Goal: Task Accomplishment & Management: Complete application form

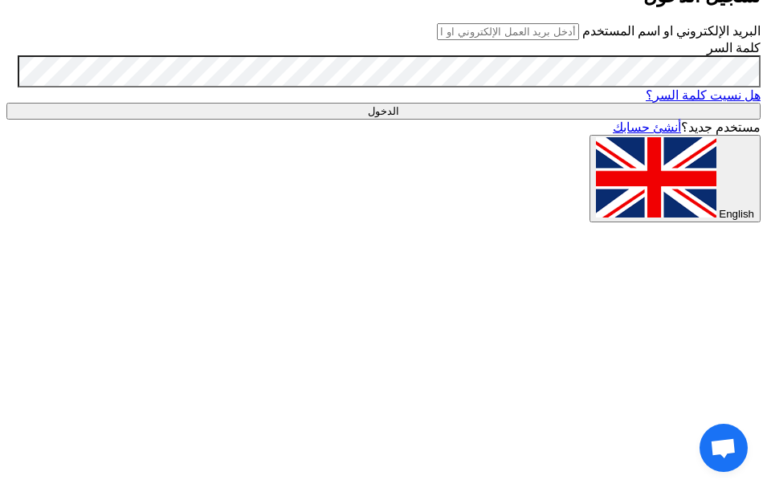
click at [437, 40] on input "text" at bounding box center [508, 31] width 142 height 17
click at [409, 120] on input "الدخول" at bounding box center [383, 111] width 754 height 17
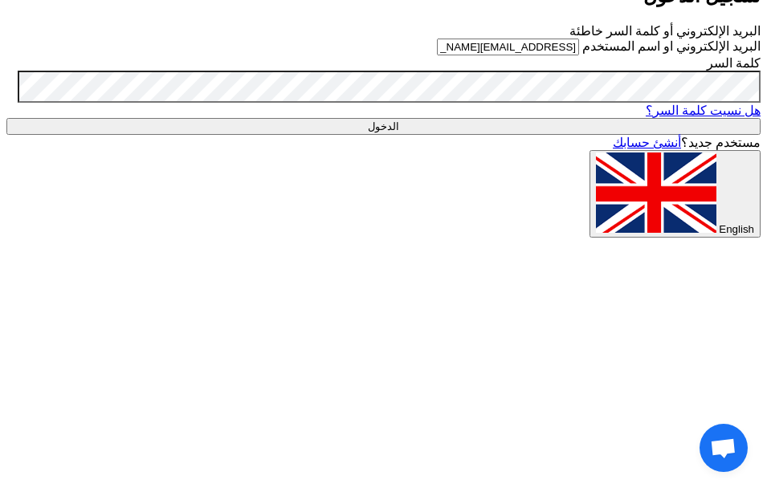
click at [401, 135] on input "الدخول" at bounding box center [383, 126] width 754 height 17
click at [368, 135] on input "الدخول" at bounding box center [383, 126] width 754 height 17
click at [376, 135] on input "الدخول" at bounding box center [383, 126] width 754 height 17
click at [537, 55] on input "sayedmohamed@trusttrade-egypt.com" at bounding box center [508, 47] width 142 height 17
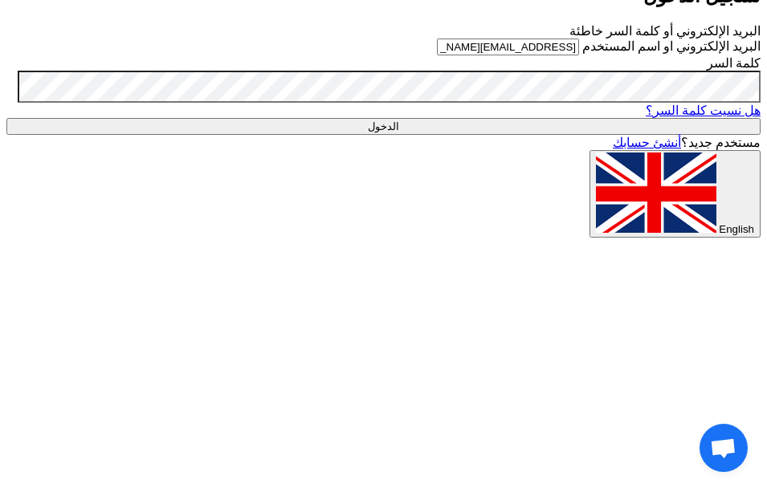
click at [507, 55] on input "sayedmohamed@trusttrade-egypt.com" at bounding box center [508, 47] width 142 height 17
type input "sayedmohamed@trusttrade-egypt.com"
click at [403, 135] on input "الدخول" at bounding box center [383, 126] width 754 height 17
click at [407, 135] on input "الدخول" at bounding box center [383, 126] width 754 height 17
click at [410, 135] on input "الدخول" at bounding box center [383, 126] width 754 height 17
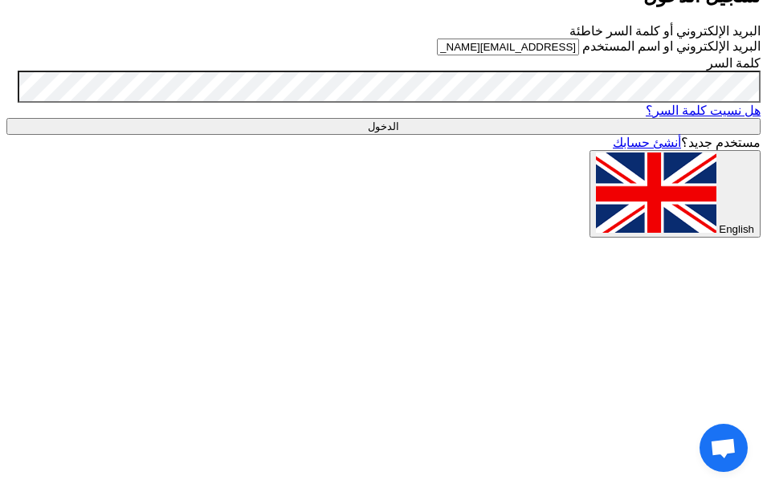
click at [409, 135] on input "الدخول" at bounding box center [383, 126] width 754 height 17
click at [645, 117] on link "هل نسيت كلمة السر؟" at bounding box center [702, 111] width 115 height 14
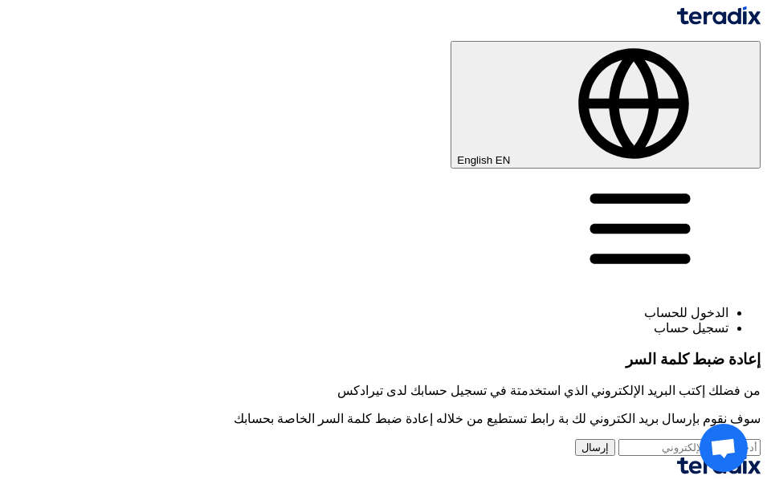
click at [618, 439] on input "email" at bounding box center [689, 447] width 142 height 17
type input "sayedmohamed@trusttrade-egypt.com"
click at [575, 439] on button "إرسال" at bounding box center [595, 447] width 40 height 17
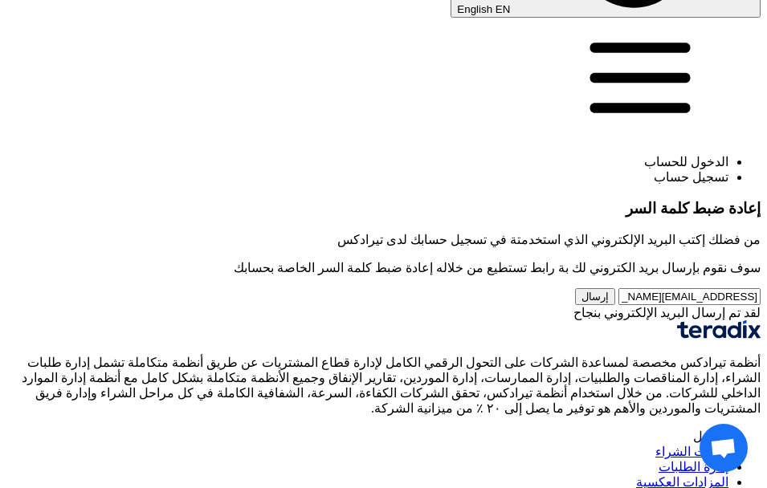
scroll to position [161, 0]
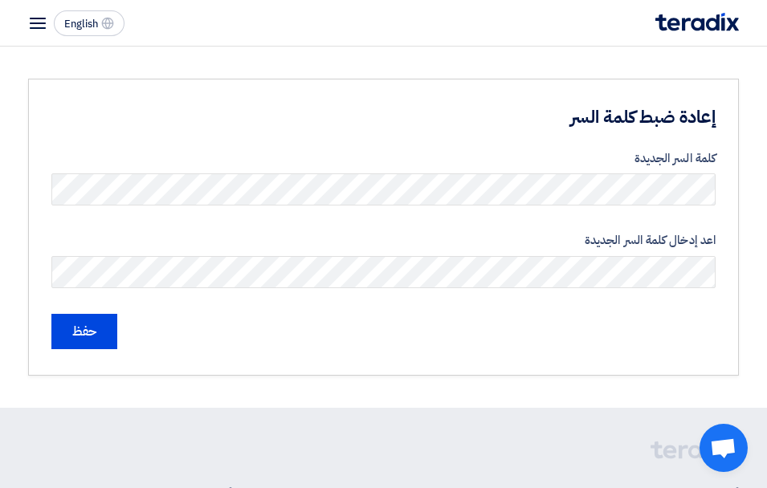
click at [279, 236] on label "اعد إدخال كلمة السر الجديدة" at bounding box center [383, 240] width 664 height 18
click at [96, 334] on input "حفظ" at bounding box center [84, 331] width 66 height 35
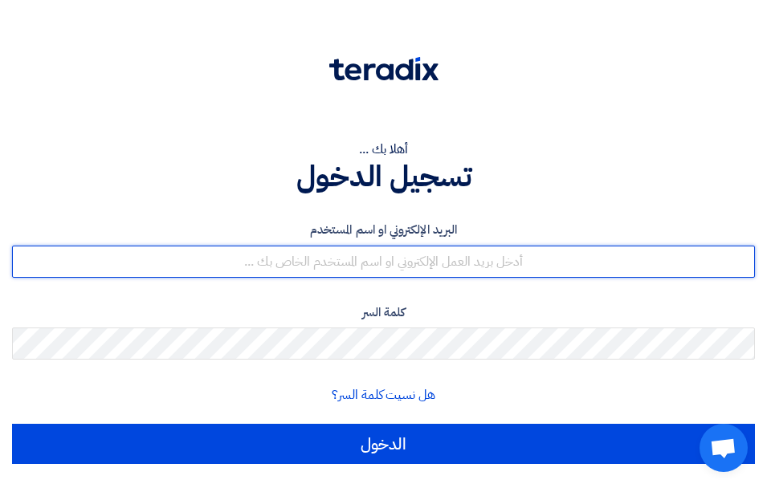
click at [430, 271] on input "text" at bounding box center [383, 262] width 743 height 32
click at [193, 258] on input "text" at bounding box center [383, 262] width 743 height 32
type input "س"
type input "[EMAIL_ADDRESS][DOMAIN_NAME][GEOGRAPHIC_DATA]"
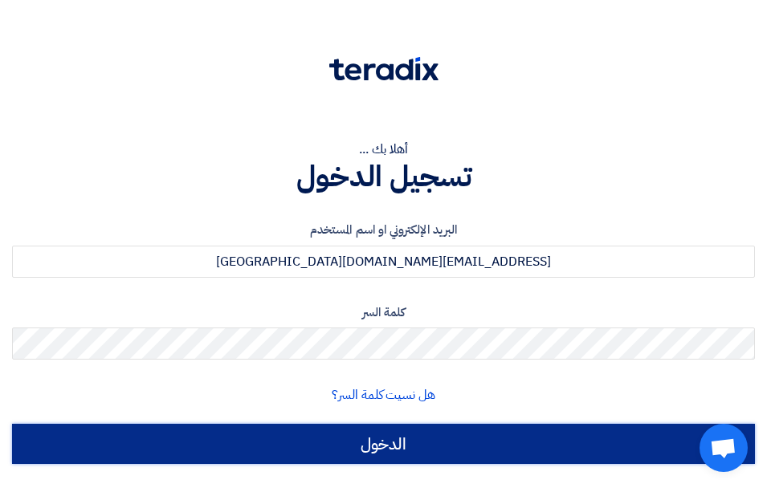
click at [433, 442] on input "الدخول" at bounding box center [383, 444] width 743 height 40
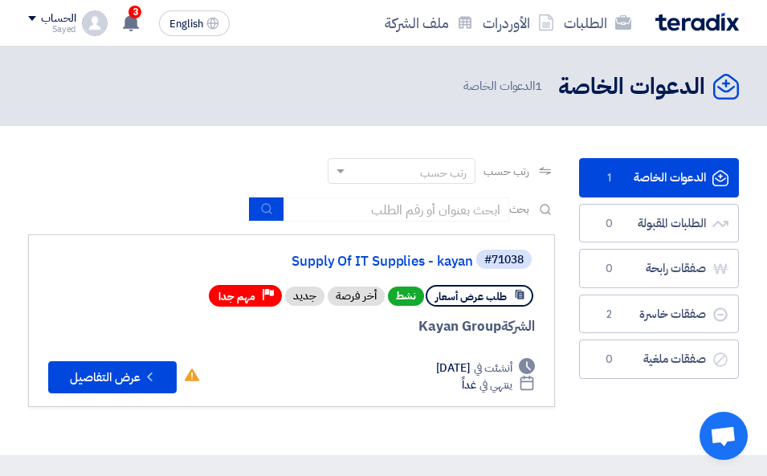
scroll to position [80, 0]
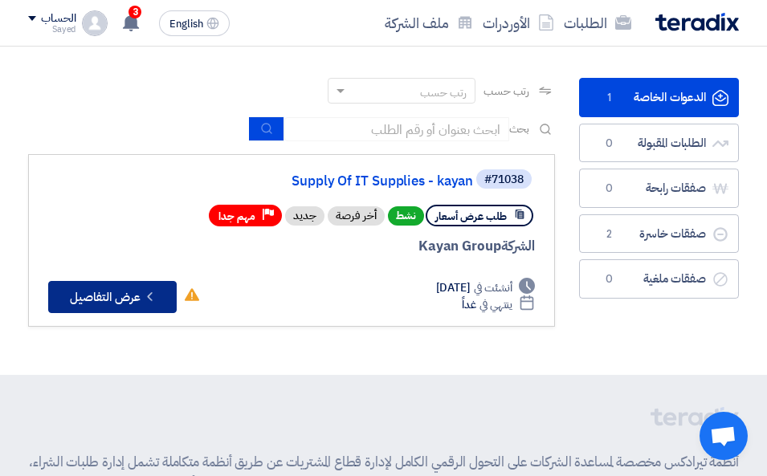
click at [126, 301] on button "Check details عرض التفاصيل" at bounding box center [112, 297] width 128 height 32
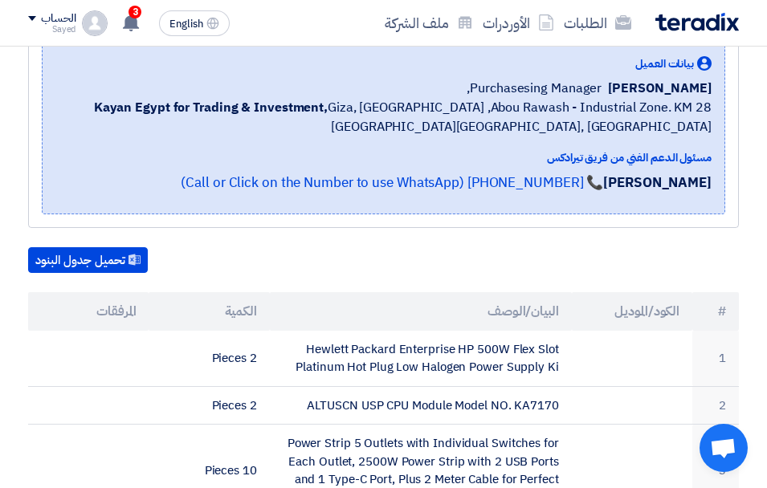
scroll to position [267, 0]
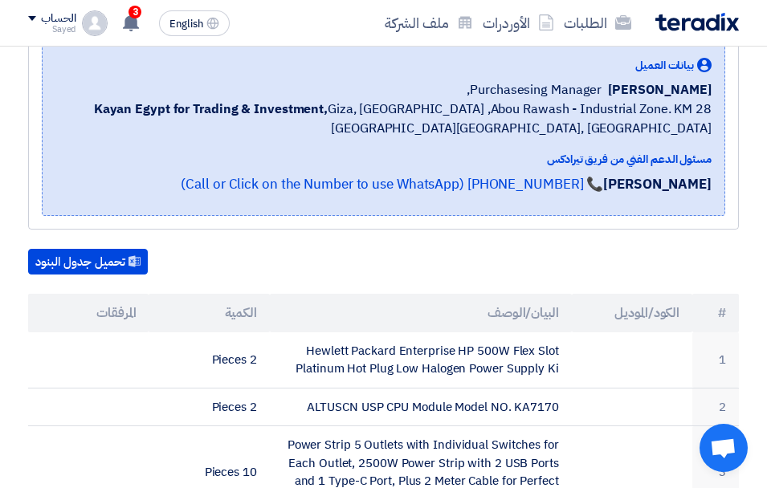
click at [109, 262] on button "تحميل جدول البنود" at bounding box center [88, 262] width 120 height 26
click at [137, 20] on use at bounding box center [131, 23] width 16 height 18
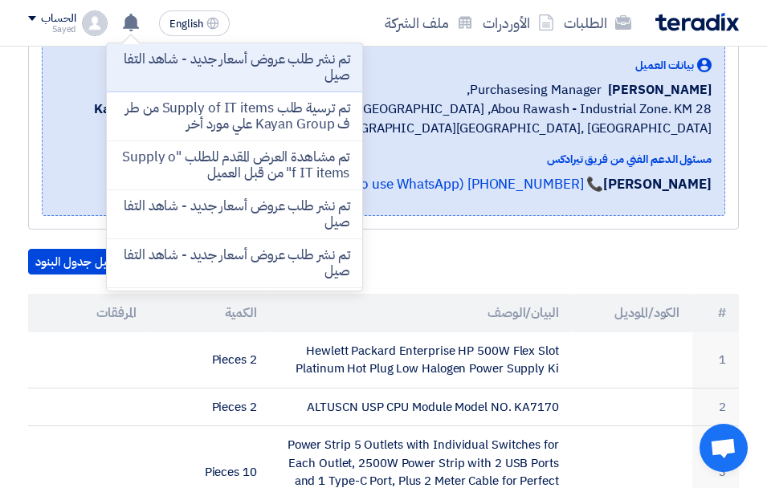
click at [395, 263] on div "تحميل جدول البنود" at bounding box center [383, 262] width 710 height 26
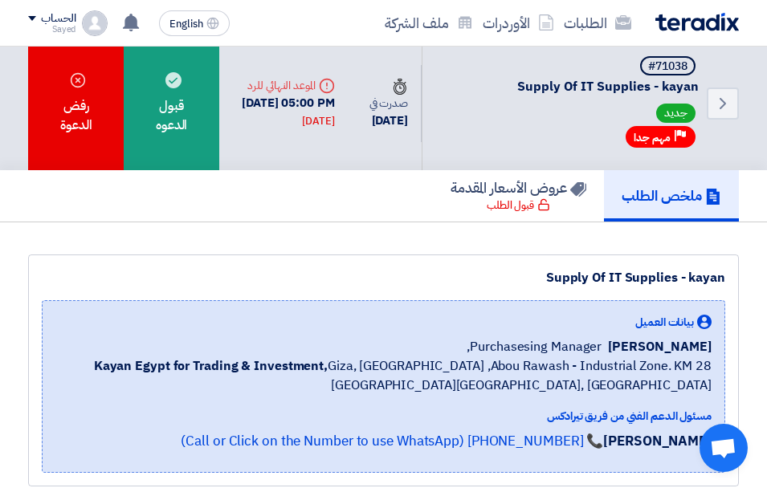
scroll to position [0, 0]
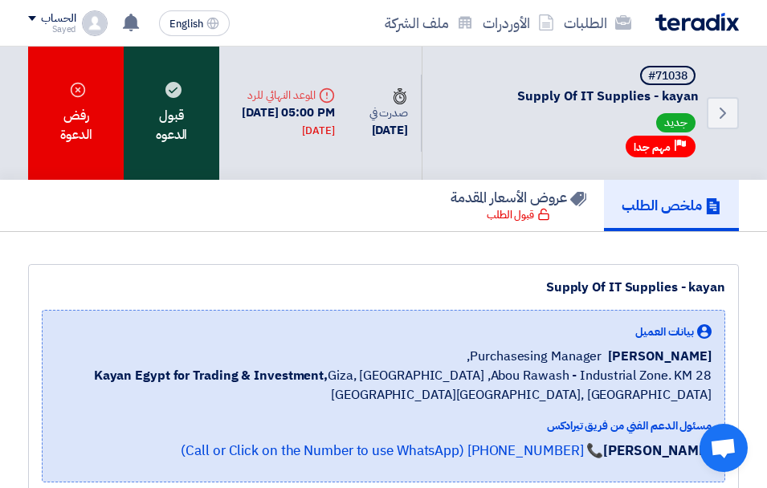
click at [162, 124] on div "قبول الدعوه" at bounding box center [171, 113] width 95 height 133
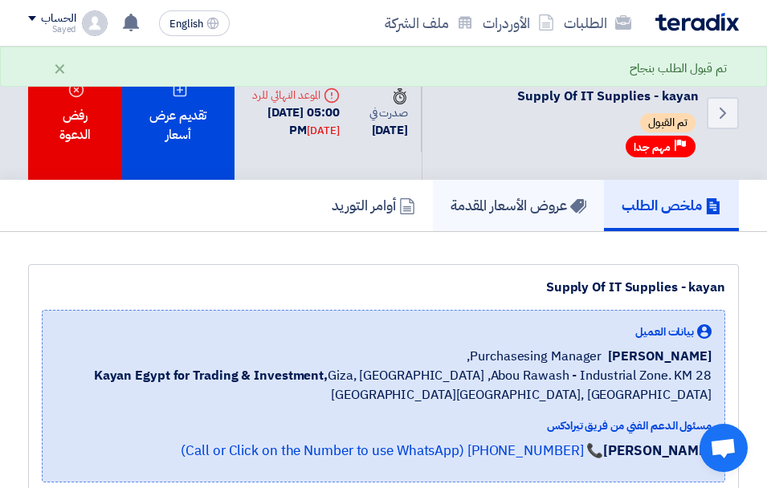
click at [503, 204] on h5 "عروض الأسعار المقدمة" at bounding box center [518, 205] width 136 height 18
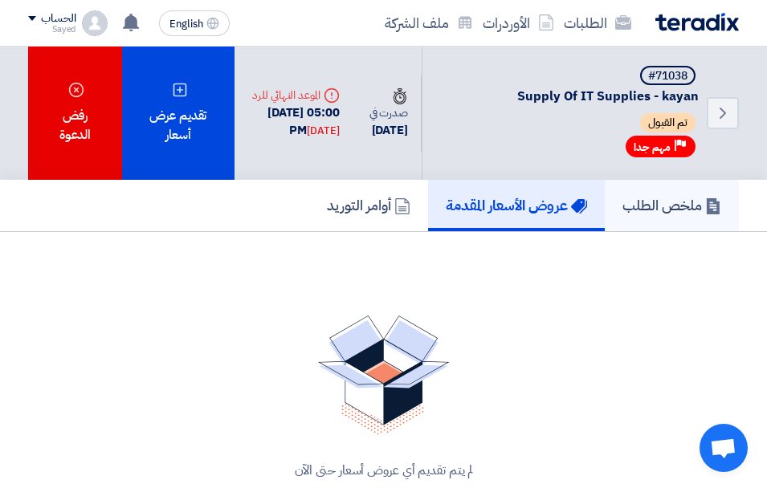
click at [677, 202] on h5 "ملخص الطلب" at bounding box center [671, 205] width 99 height 18
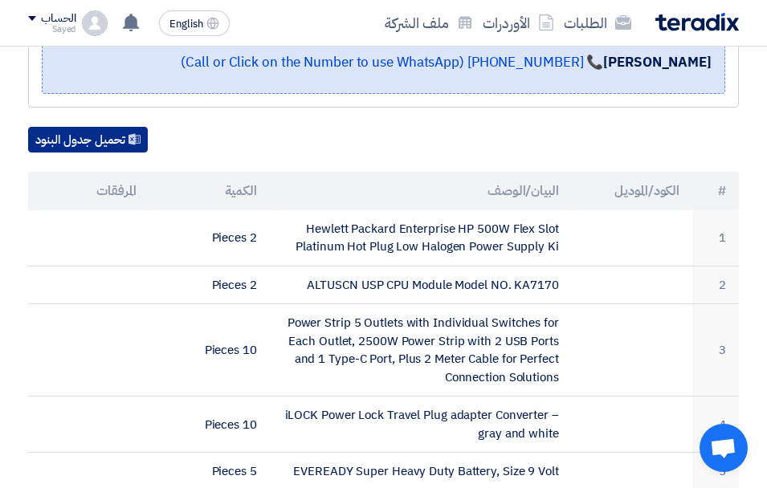
scroll to position [482, 0]
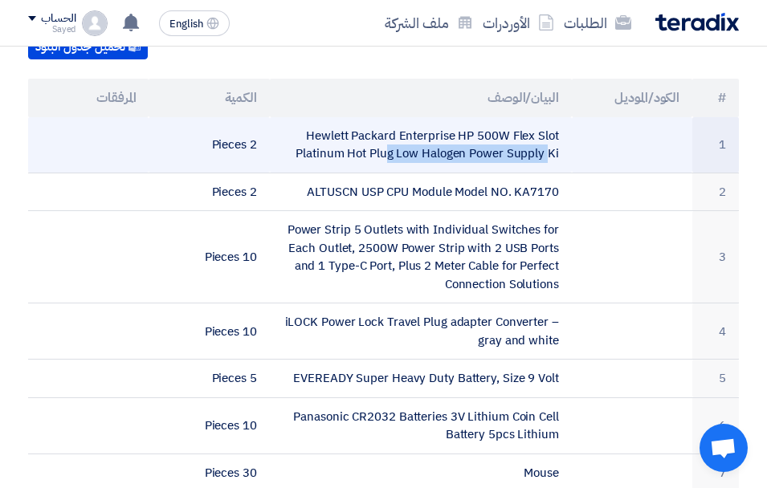
drag, startPoint x: 309, startPoint y: 134, endPoint x: 450, endPoint y: 153, distance: 142.6
click at [450, 153] on td "Hewlett Packard Enterprise HP 500W Flex Slot Platinum Hot Plug Low Halogen Powe…" at bounding box center [421, 145] width 302 height 56
click at [561, 151] on td "Hewlett Packard Enterprise HP 500W Flex Slot Platinum Hot Plug Low Halogen Powe…" at bounding box center [421, 145] width 302 height 56
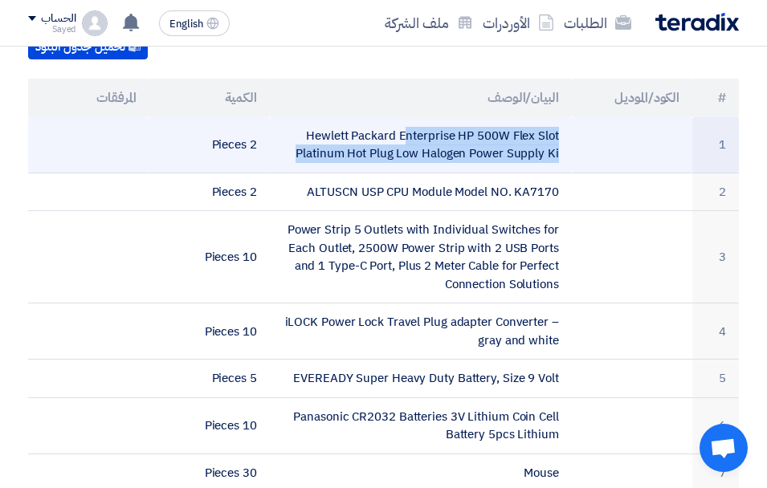
click at [555, 153] on td "Hewlett Packard Enterprise HP 500W Flex Slot Platinum Hot Plug Low Halogen Powe…" at bounding box center [421, 145] width 302 height 56
